Goal: Task Accomplishment & Management: Manage account settings

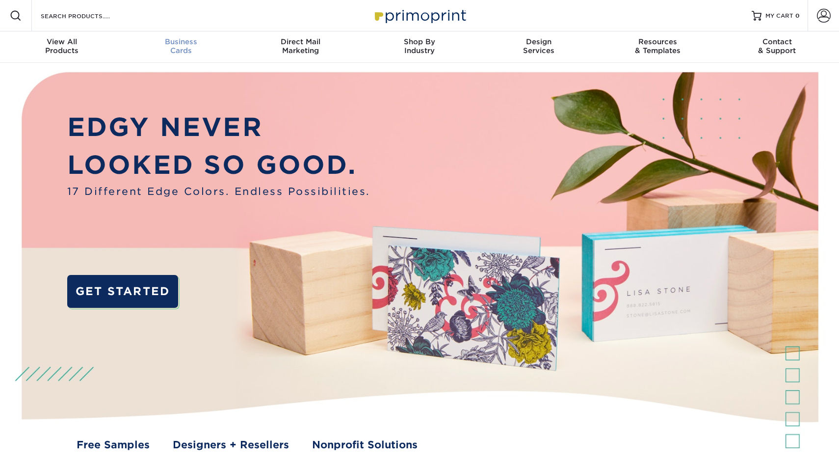
click at [178, 52] on div "Business Cards" at bounding box center [181, 46] width 119 height 18
click at [185, 54] on div "Business Cards" at bounding box center [181, 46] width 119 height 18
click at [189, 44] on span "Business" at bounding box center [181, 41] width 119 height 9
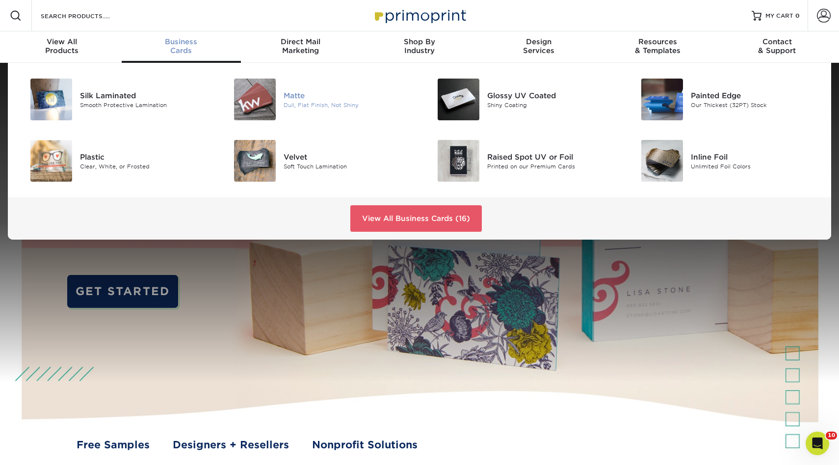
click at [263, 93] on img at bounding box center [255, 100] width 42 height 42
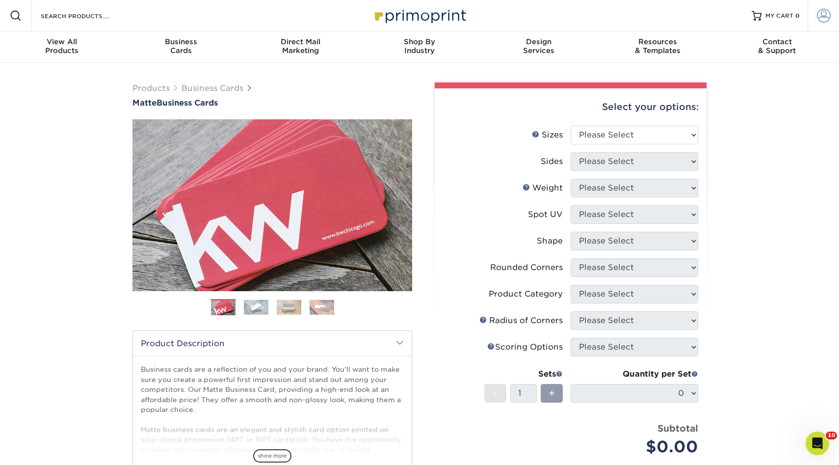
type input "mnldesigns831@gmai.com"
click at [837, 5] on link "Account" at bounding box center [823, 15] width 31 height 31
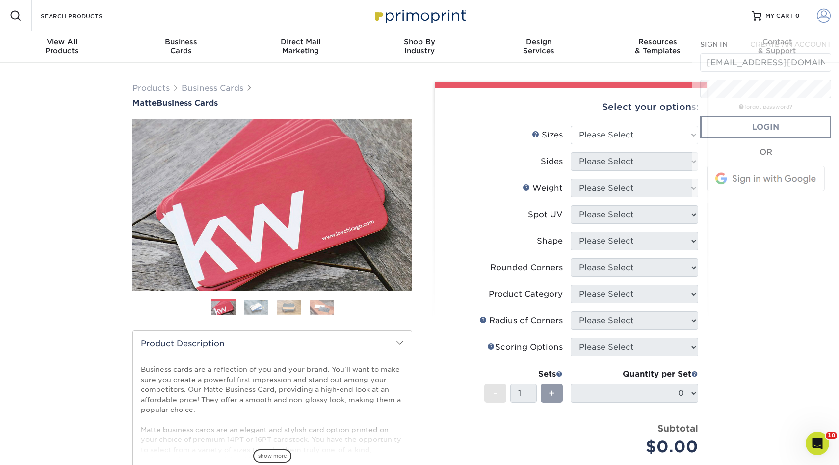
click at [824, 12] on span at bounding box center [824, 16] width 14 height 14
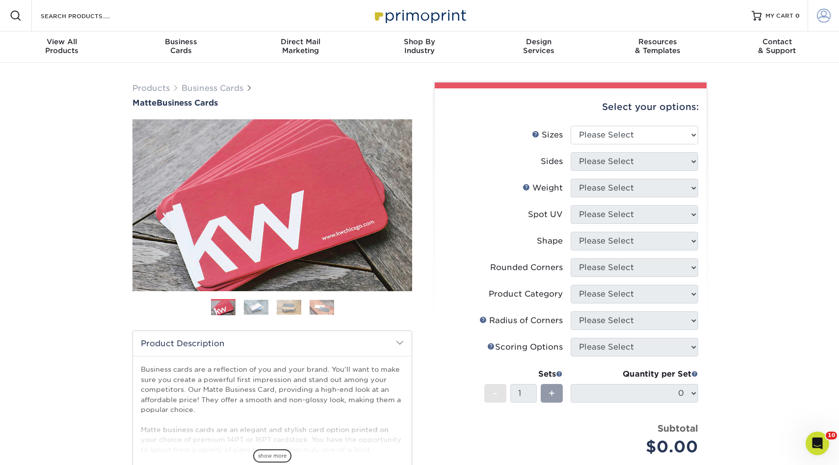
click at [824, 12] on span at bounding box center [824, 16] width 14 height 14
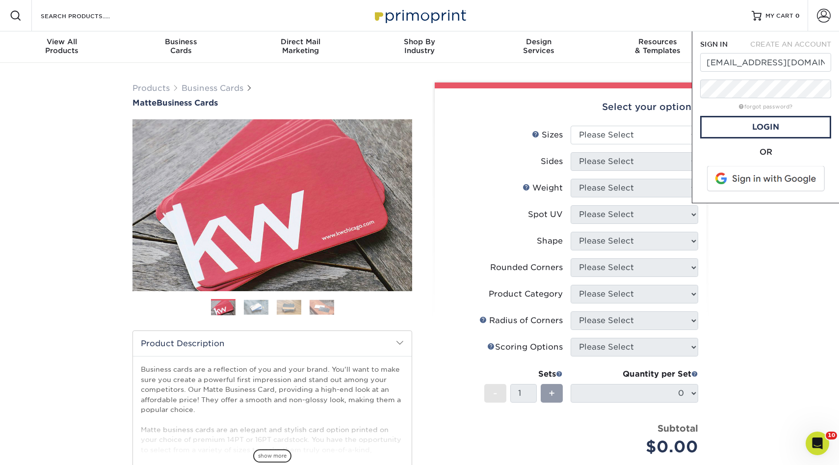
click at [744, 174] on span at bounding box center [766, 179] width 125 height 26
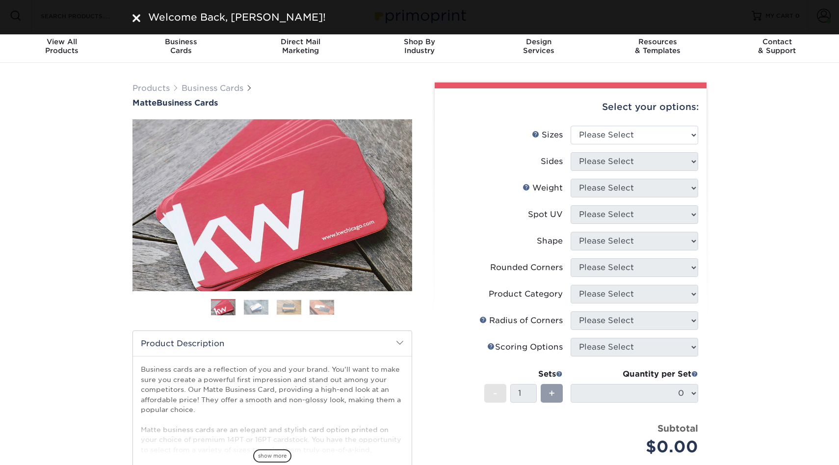
click at [436, 85] on div at bounding box center [571, 85] width 272 height 6
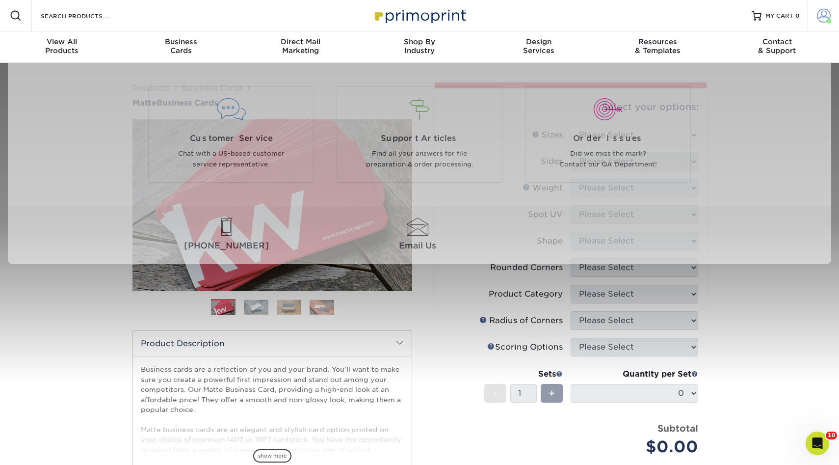
click at [822, 17] on span at bounding box center [824, 16] width 14 height 14
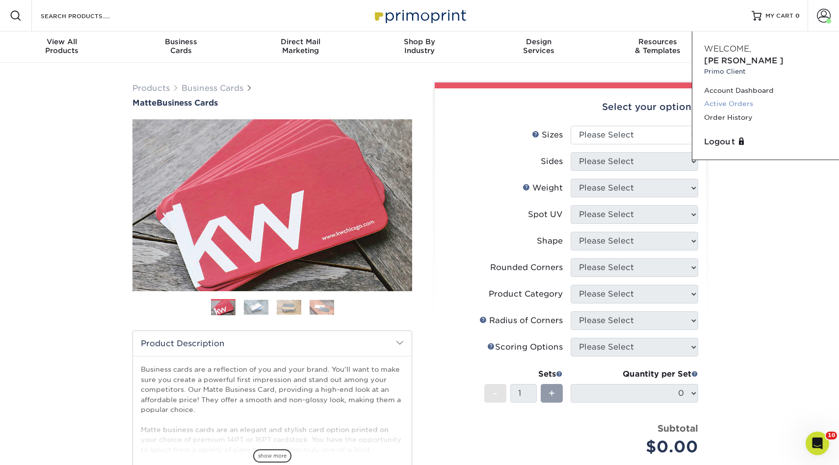
click at [727, 97] on link "Active Orders" at bounding box center [765, 103] width 123 height 13
click at [723, 111] on link "Order History" at bounding box center [765, 117] width 123 height 13
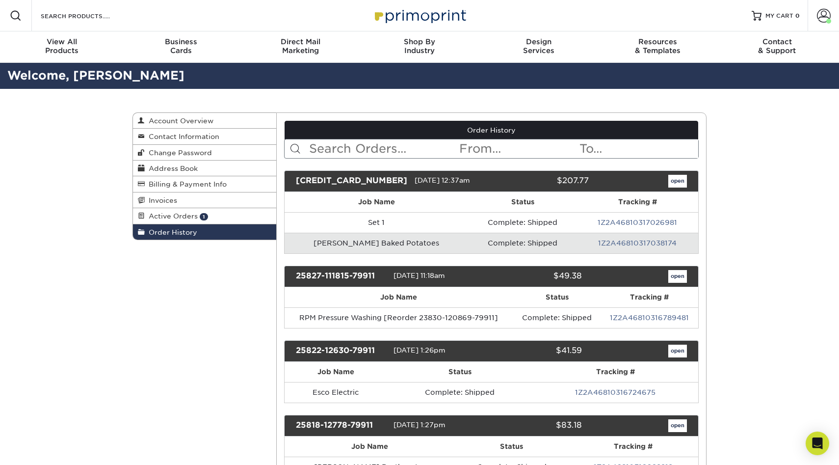
click at [331, 143] on input "text" at bounding box center [383, 148] width 151 height 19
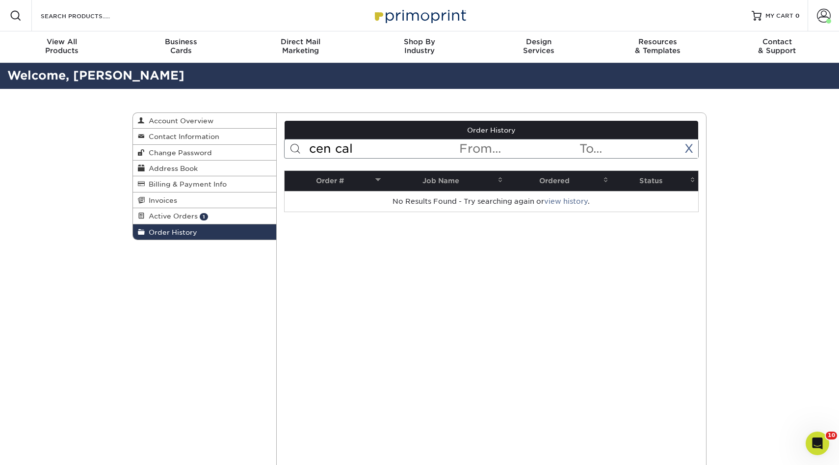
click at [335, 150] on input "cen cal" at bounding box center [383, 148] width 151 height 19
type input "cencal"
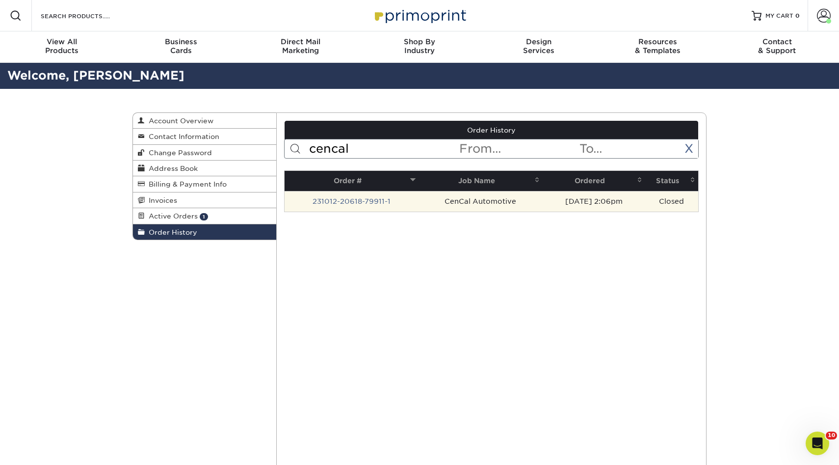
click at [482, 200] on td "CenCal Automotive" at bounding box center [481, 201] width 124 height 21
click at [341, 203] on link "231012-20618-79911-1" at bounding box center [352, 201] width 78 height 8
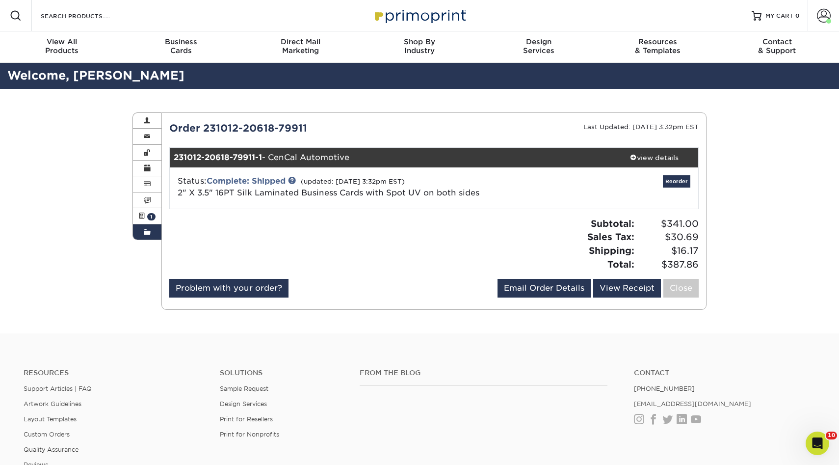
click at [393, 215] on div "Order 231012-20618-79911 Last Updated: [DATE] 3:32pm EST 231012-20618-79911-1 -…" at bounding box center [434, 211] width 530 height 181
